Goal: Task Accomplishment & Management: Manage account settings

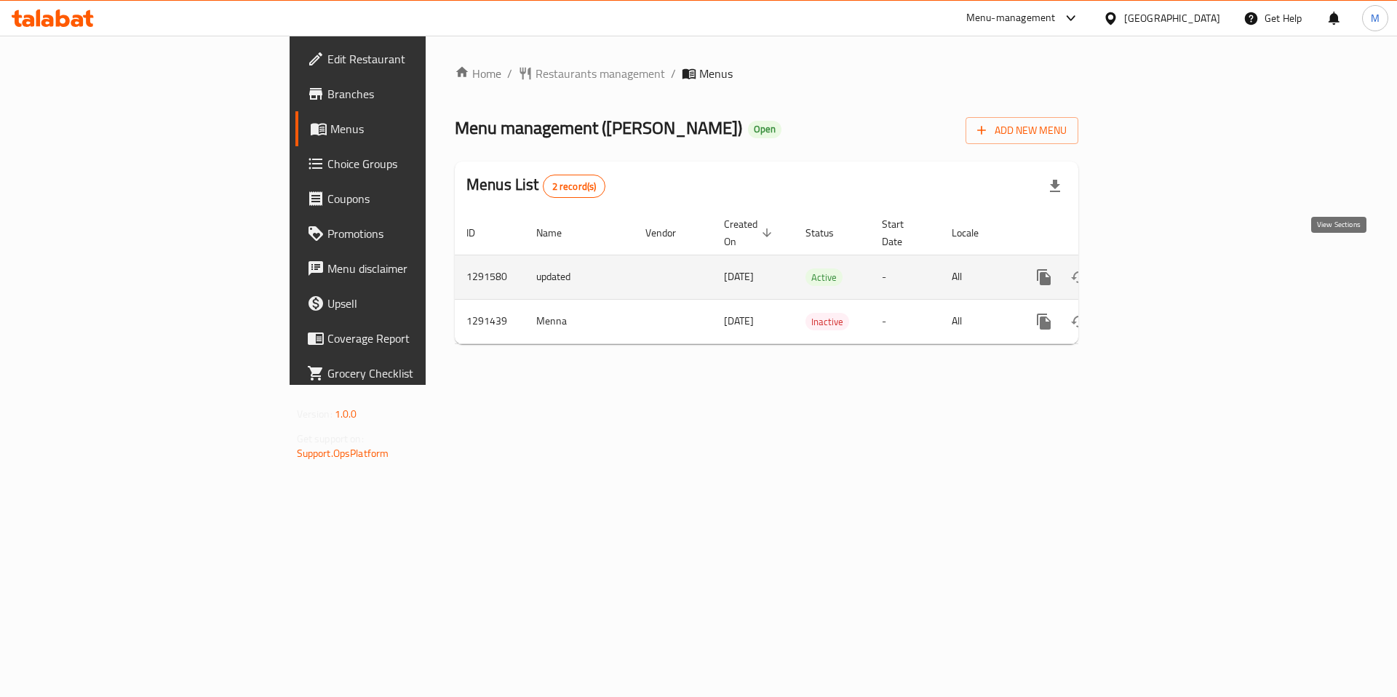
click at [1157, 268] on icon "enhanced table" at bounding box center [1148, 276] width 17 height 17
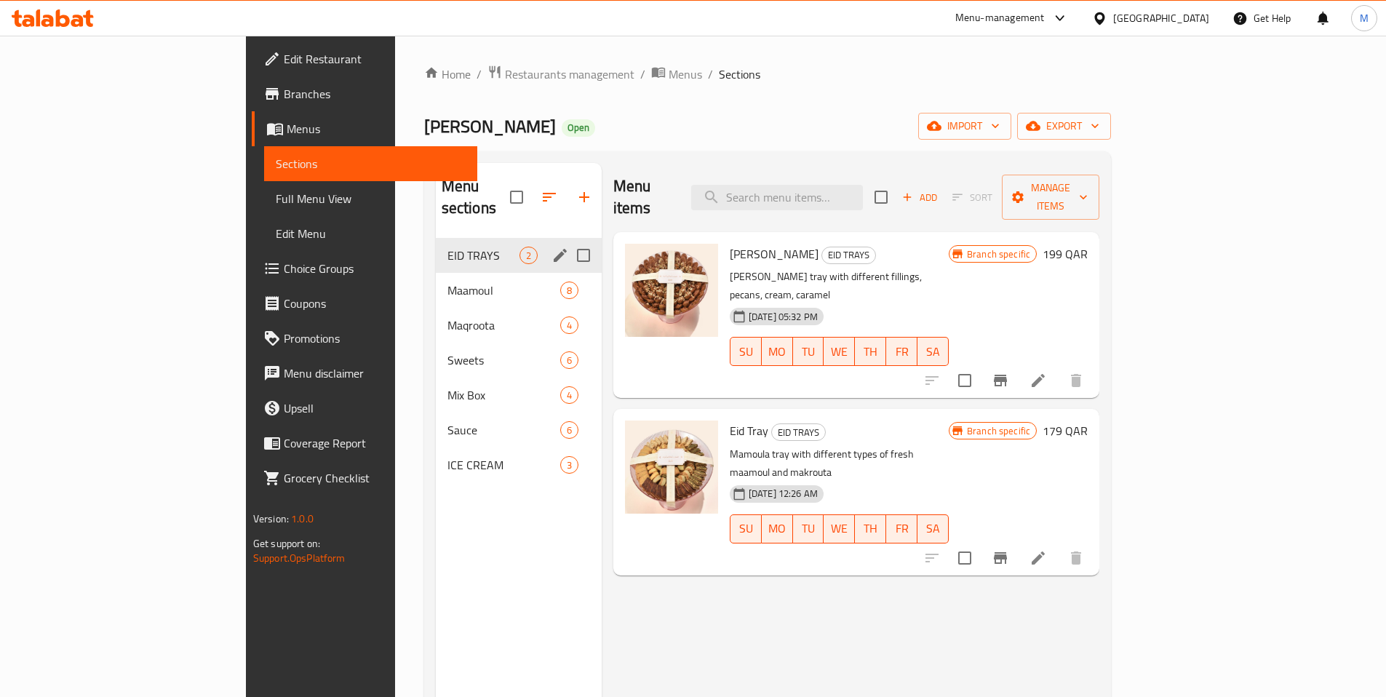
click at [568, 240] on input "Menu sections" at bounding box center [583, 255] width 31 height 31
checkbox input "false"
click at [551, 247] on icon "edit" at bounding box center [559, 255] width 17 height 17
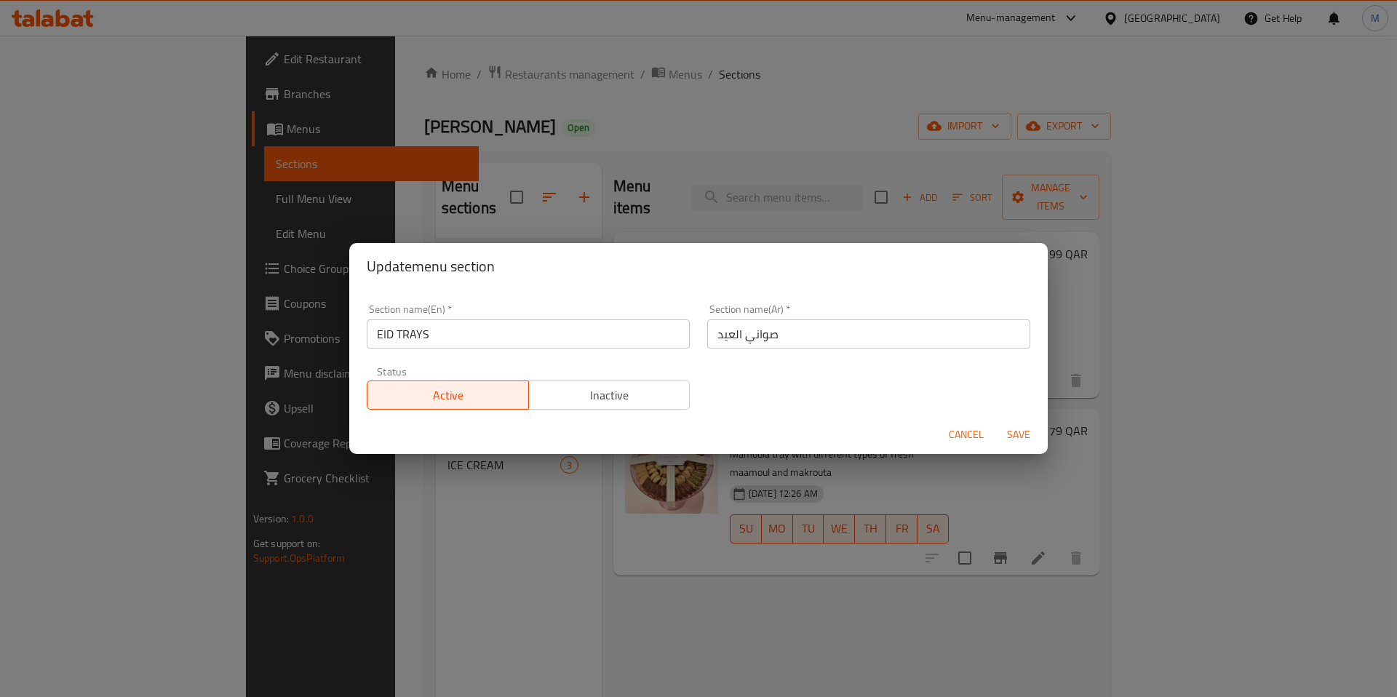
click at [628, 388] on span "Inactive" at bounding box center [610, 395] width 150 height 21
click at [1017, 434] on span "Save" at bounding box center [1018, 435] width 35 height 18
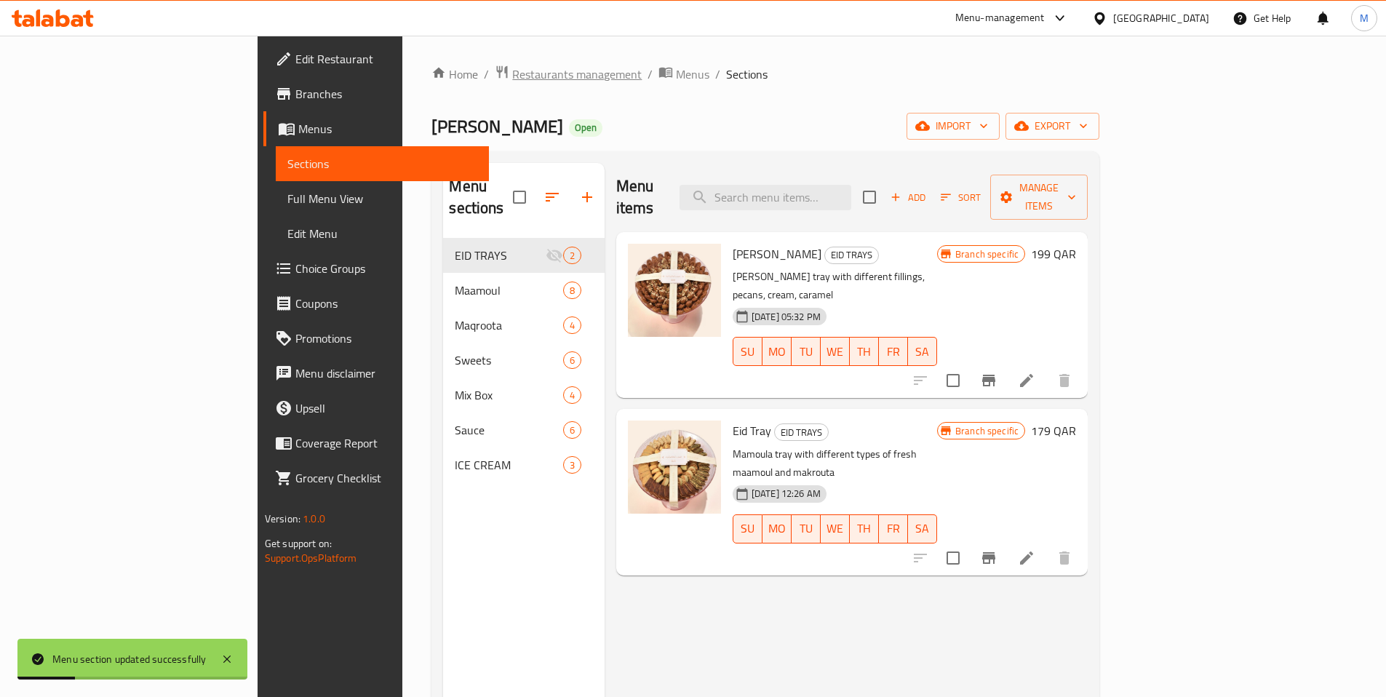
click at [512, 75] on span "Restaurants management" at bounding box center [576, 73] width 129 height 17
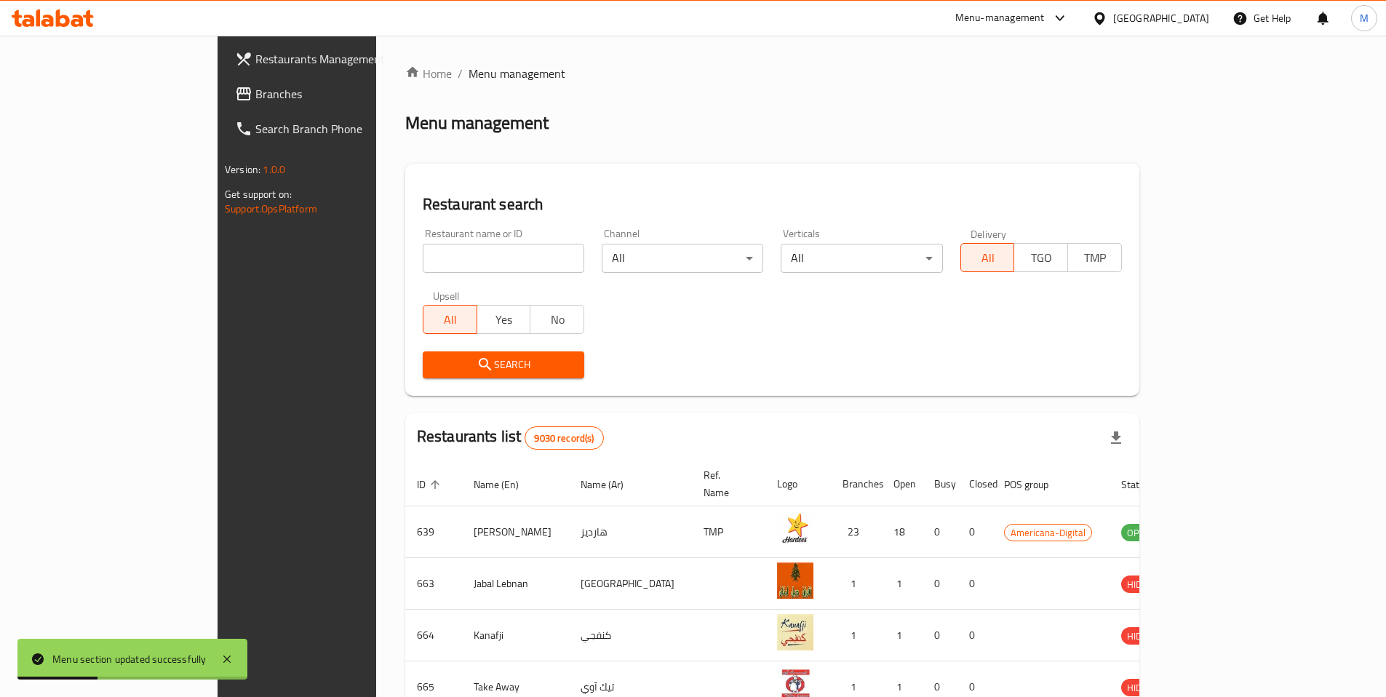
click at [423, 263] on input "search" at bounding box center [504, 258] width 162 height 29
type input "wbj"
click button "Search" at bounding box center [504, 364] width 162 height 27
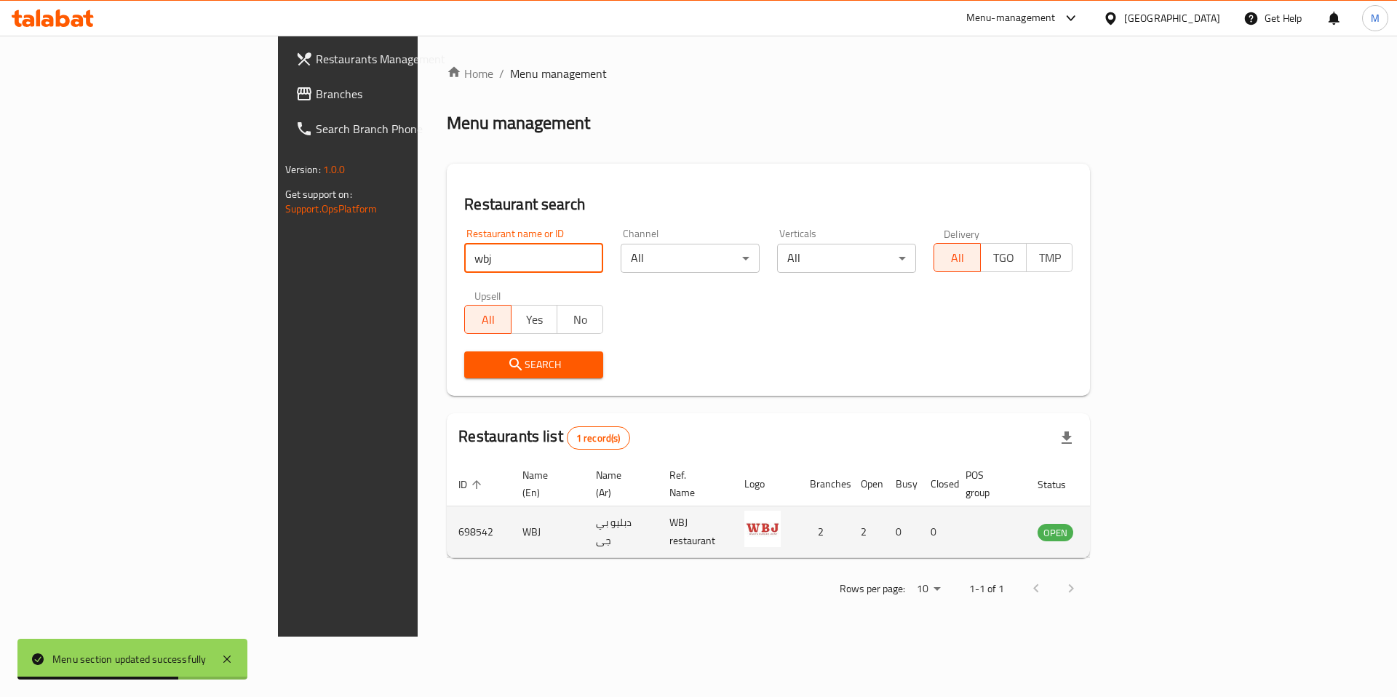
click at [1131, 523] on icon "enhanced table" at bounding box center [1122, 531] width 17 height 17
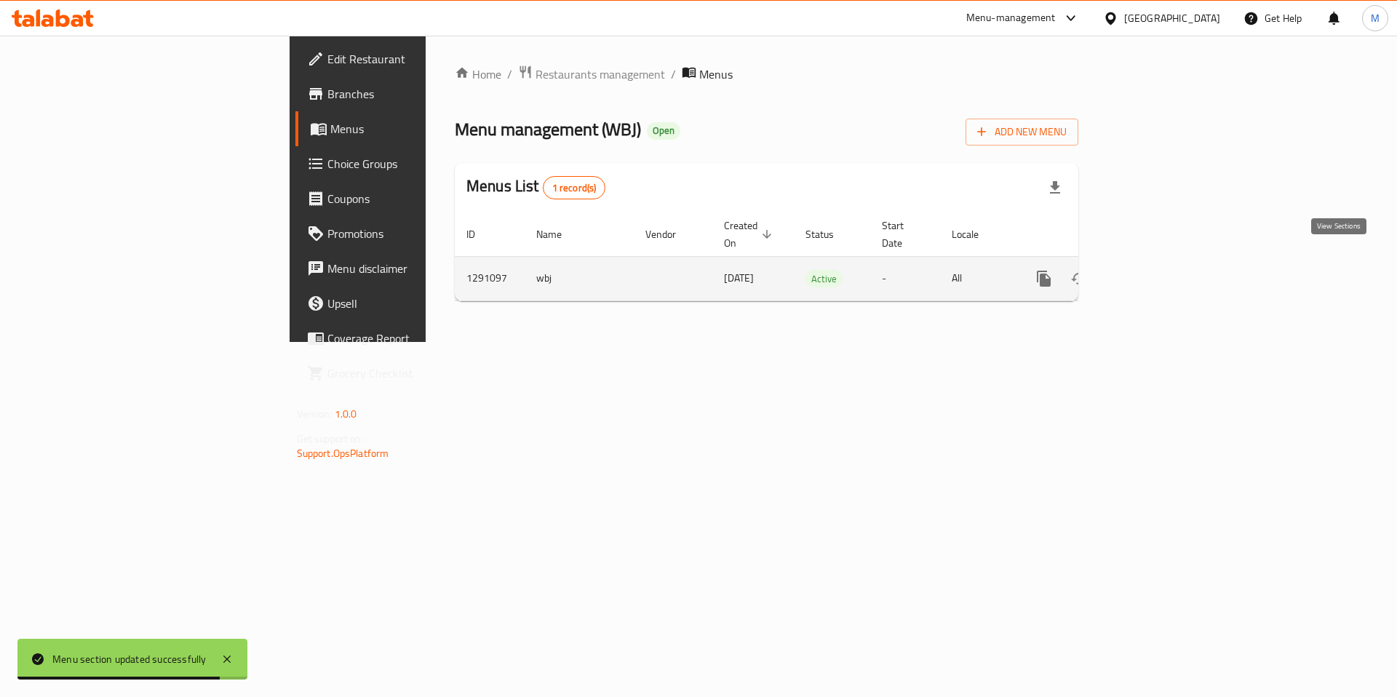
click at [1166, 263] on link "enhanced table" at bounding box center [1148, 278] width 35 height 35
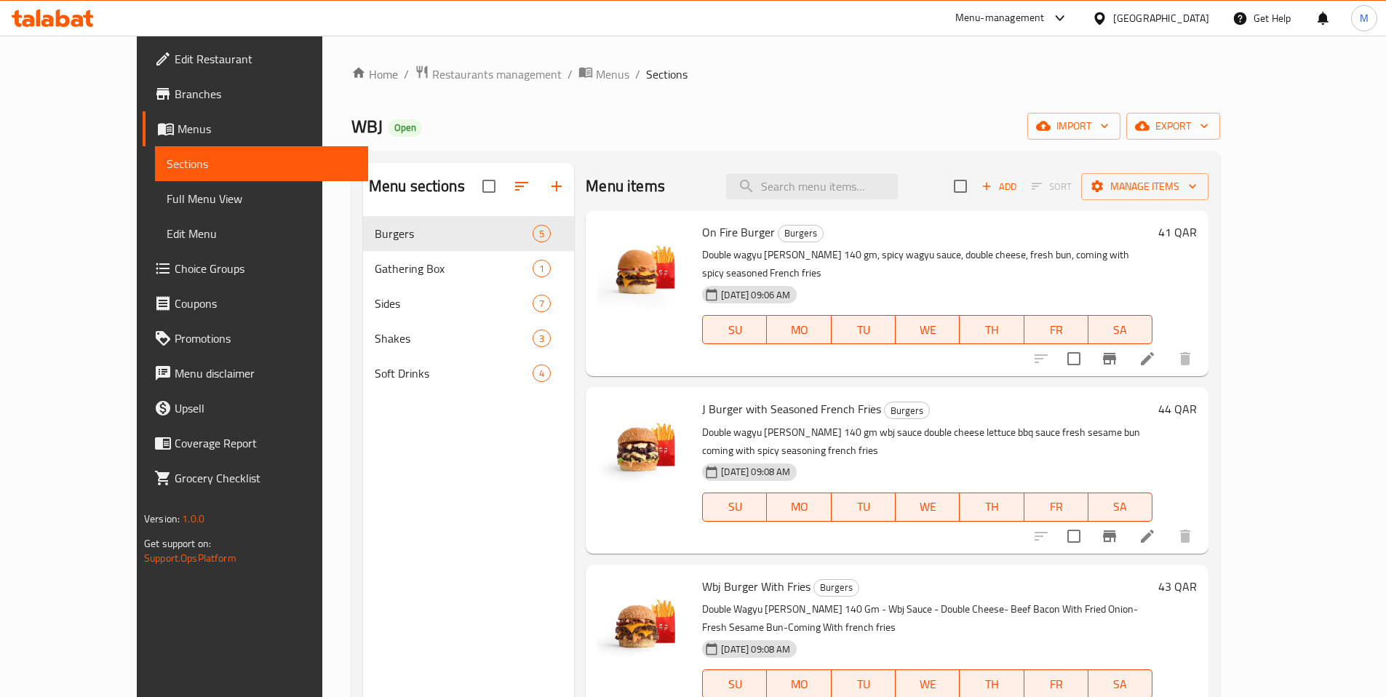
click at [175, 94] on span "Branches" at bounding box center [266, 93] width 182 height 17
